Goal: Transaction & Acquisition: Purchase product/service

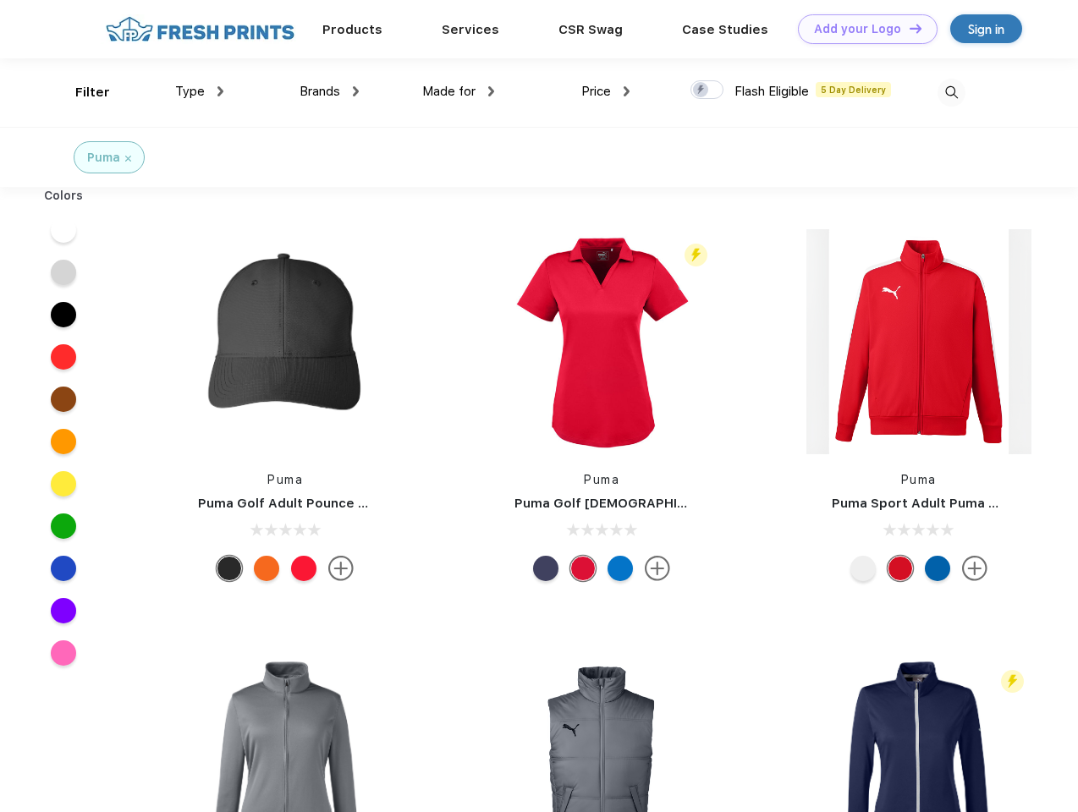
click at [861, 29] on link "Add your Logo Design Tool" at bounding box center [868, 29] width 140 height 30
click at [0, 0] on div "Design Tool" at bounding box center [0, 0] width 0 height 0
click at [908, 28] on link "Add your Logo Design Tool" at bounding box center [868, 29] width 140 height 30
click at [81, 92] on div "Filter" at bounding box center [92, 92] width 35 height 19
click at [200, 91] on span "Type" at bounding box center [190, 91] width 30 height 15
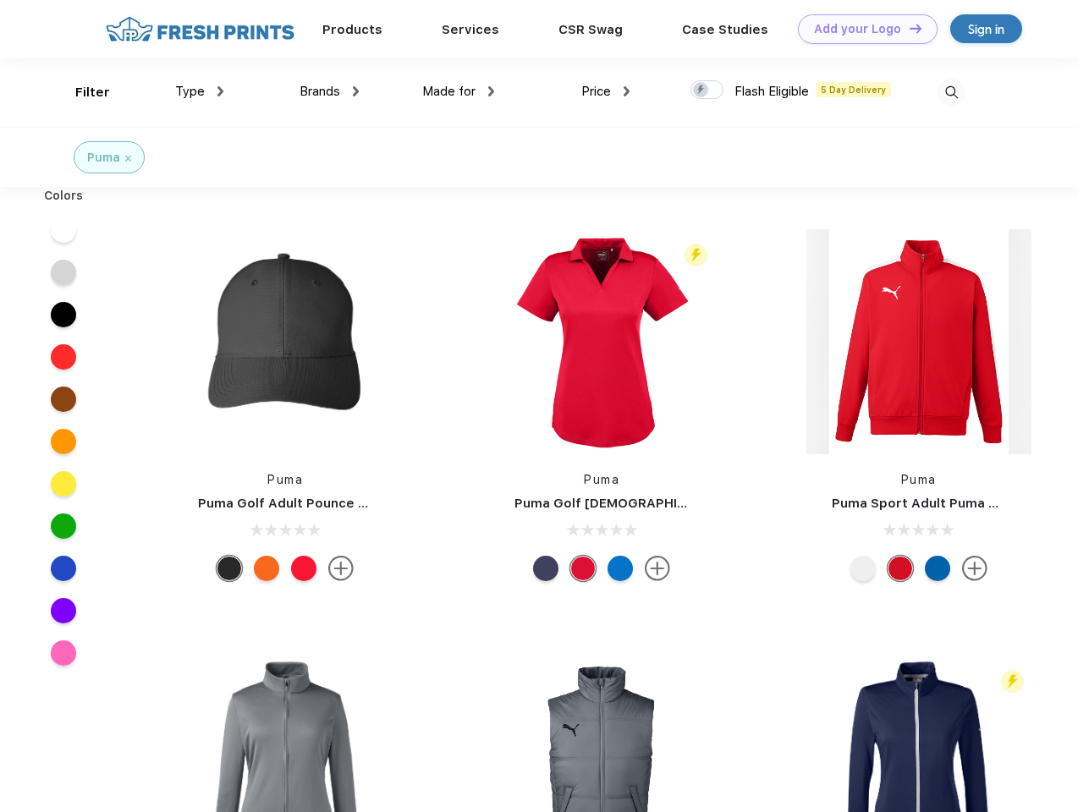
click at [329, 91] on span "Brands" at bounding box center [320, 91] width 41 height 15
click at [459, 91] on span "Made for" at bounding box center [448, 91] width 53 height 15
click at [606, 91] on span "Price" at bounding box center [596, 91] width 30 height 15
click at [707, 91] on div at bounding box center [706, 89] width 33 height 19
click at [701, 91] on input "checkbox" at bounding box center [695, 85] width 11 height 11
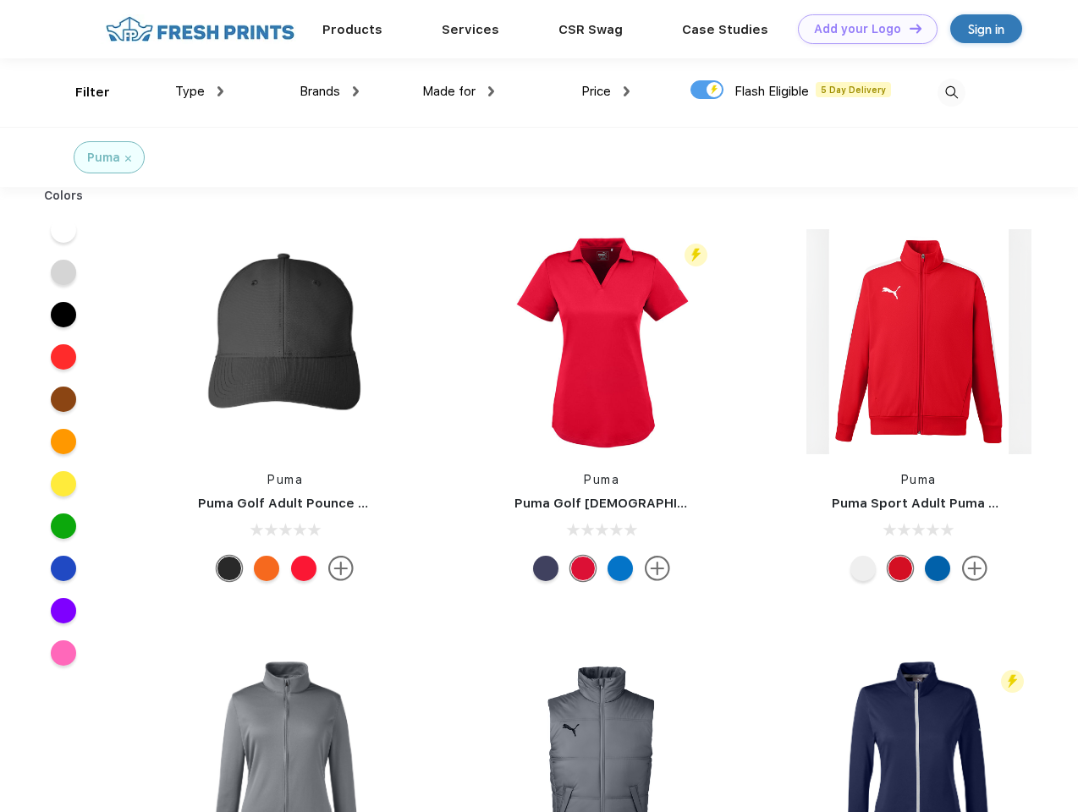
click at [951, 92] on img at bounding box center [952, 93] width 28 height 28
